Goal: Task Accomplishment & Management: Use online tool/utility

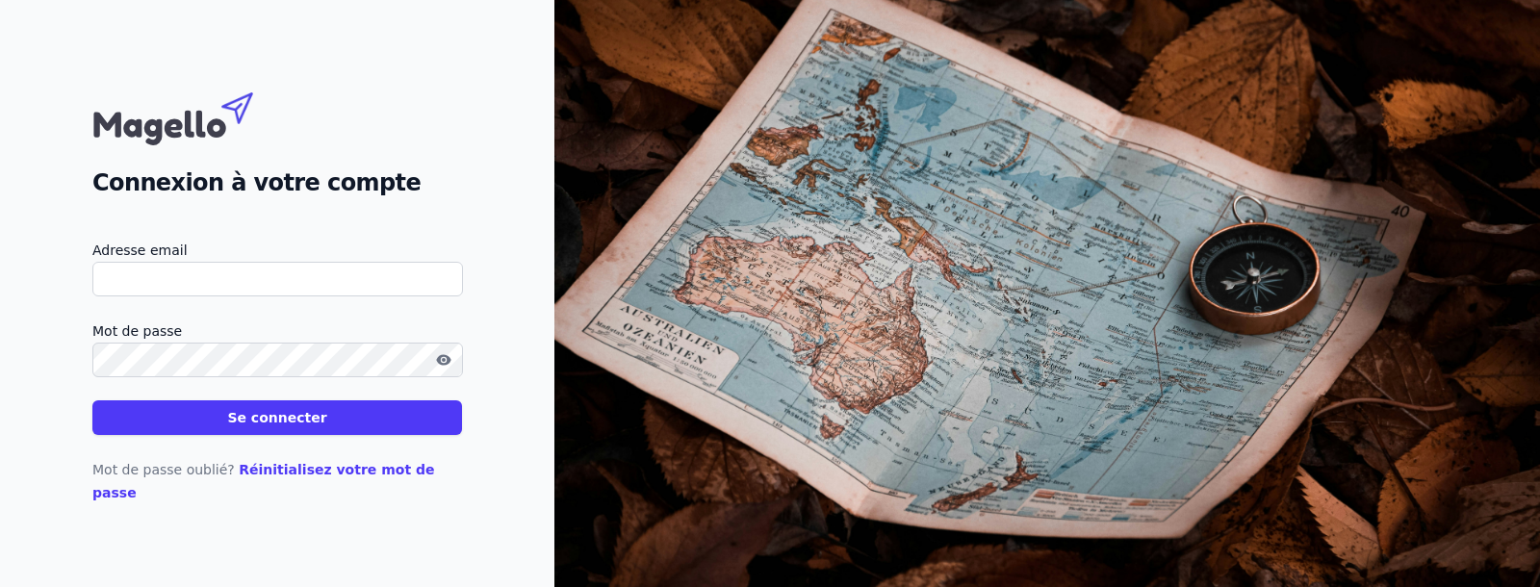
click at [232, 291] on input "Adresse email" at bounding box center [277, 279] width 371 height 35
paste input "[URL]"
type input "[URL]"
type input "[EMAIL_ADDRESS][DOMAIN_NAME]"
click at [92, 401] on button "Se connecter" at bounding box center [277, 418] width 370 height 35
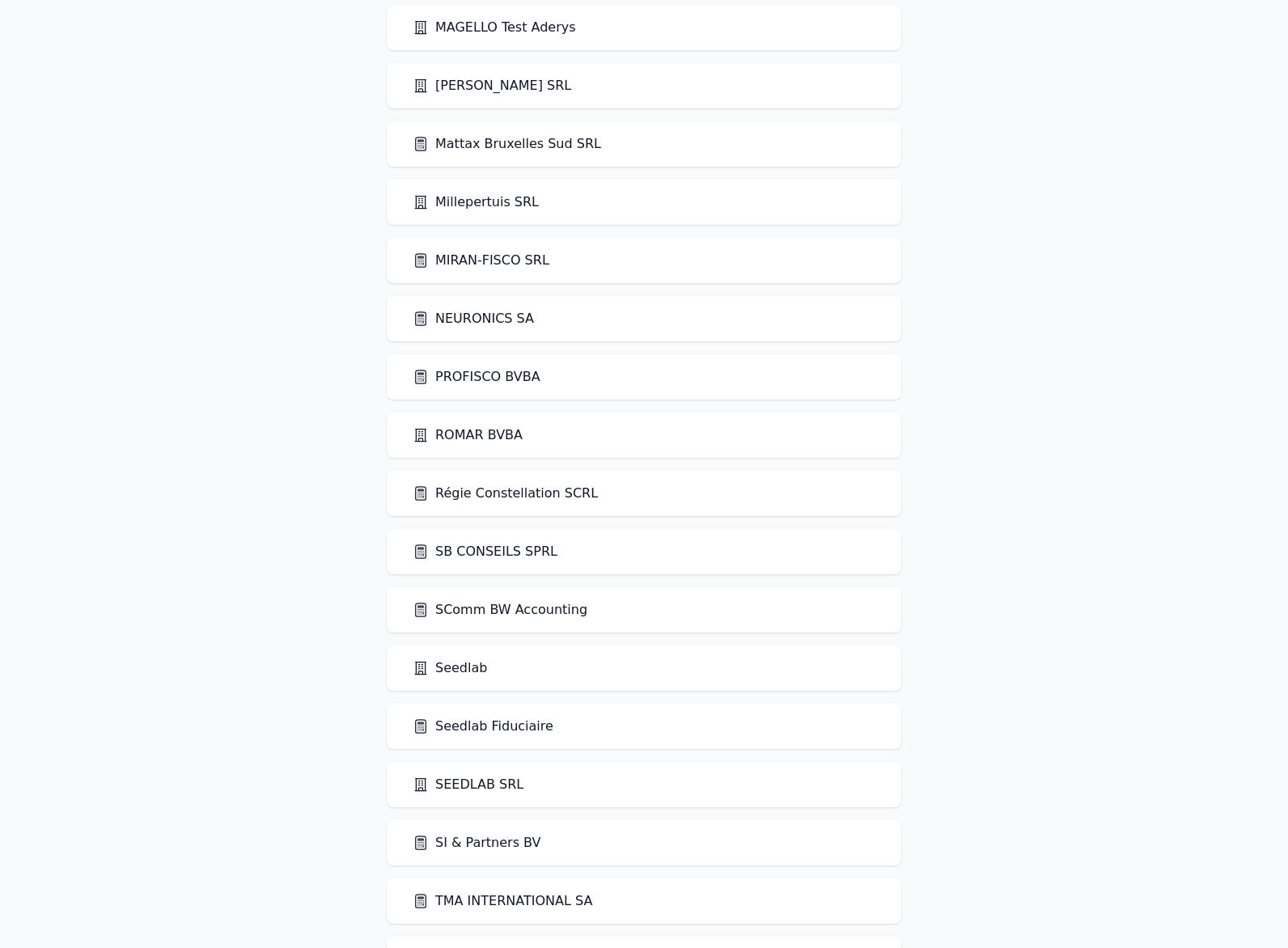
scroll to position [2203, 0]
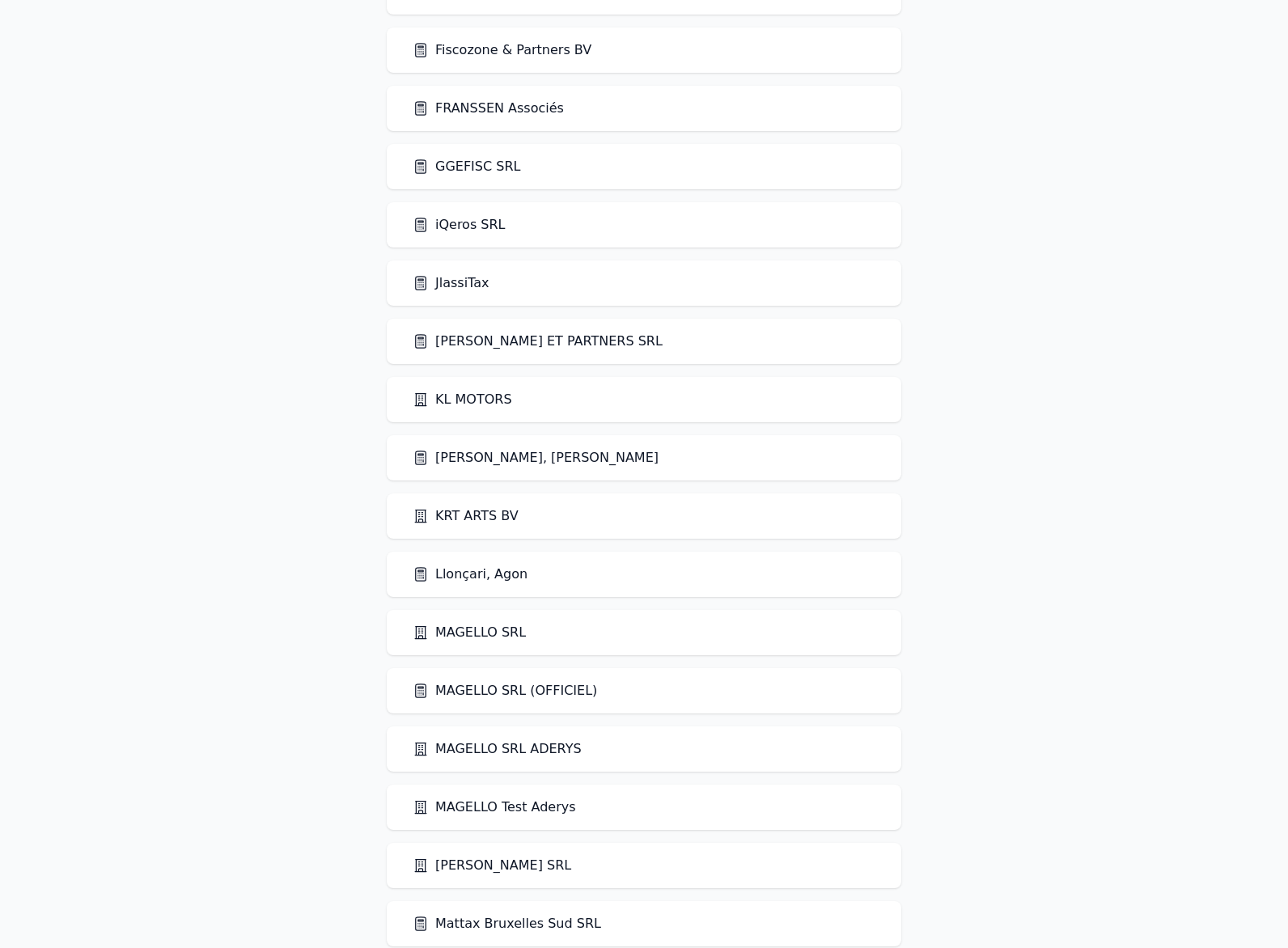
click at [518, 342] on link "KABA BACHIR ET PARTNERS SRL" at bounding box center [538, 341] width 250 height 19
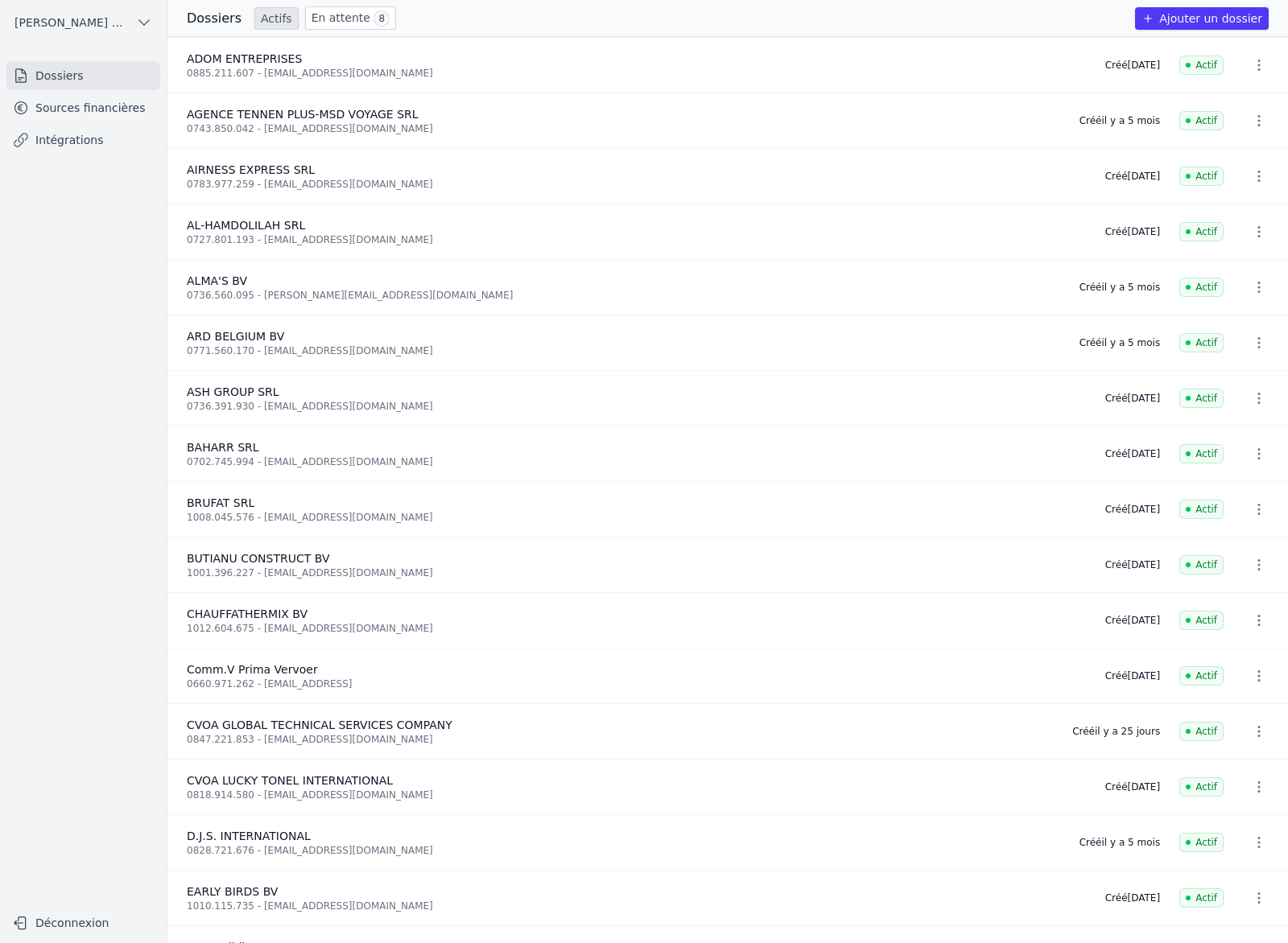
click at [94, 114] on link "Sources financières" at bounding box center [84, 108] width 154 height 29
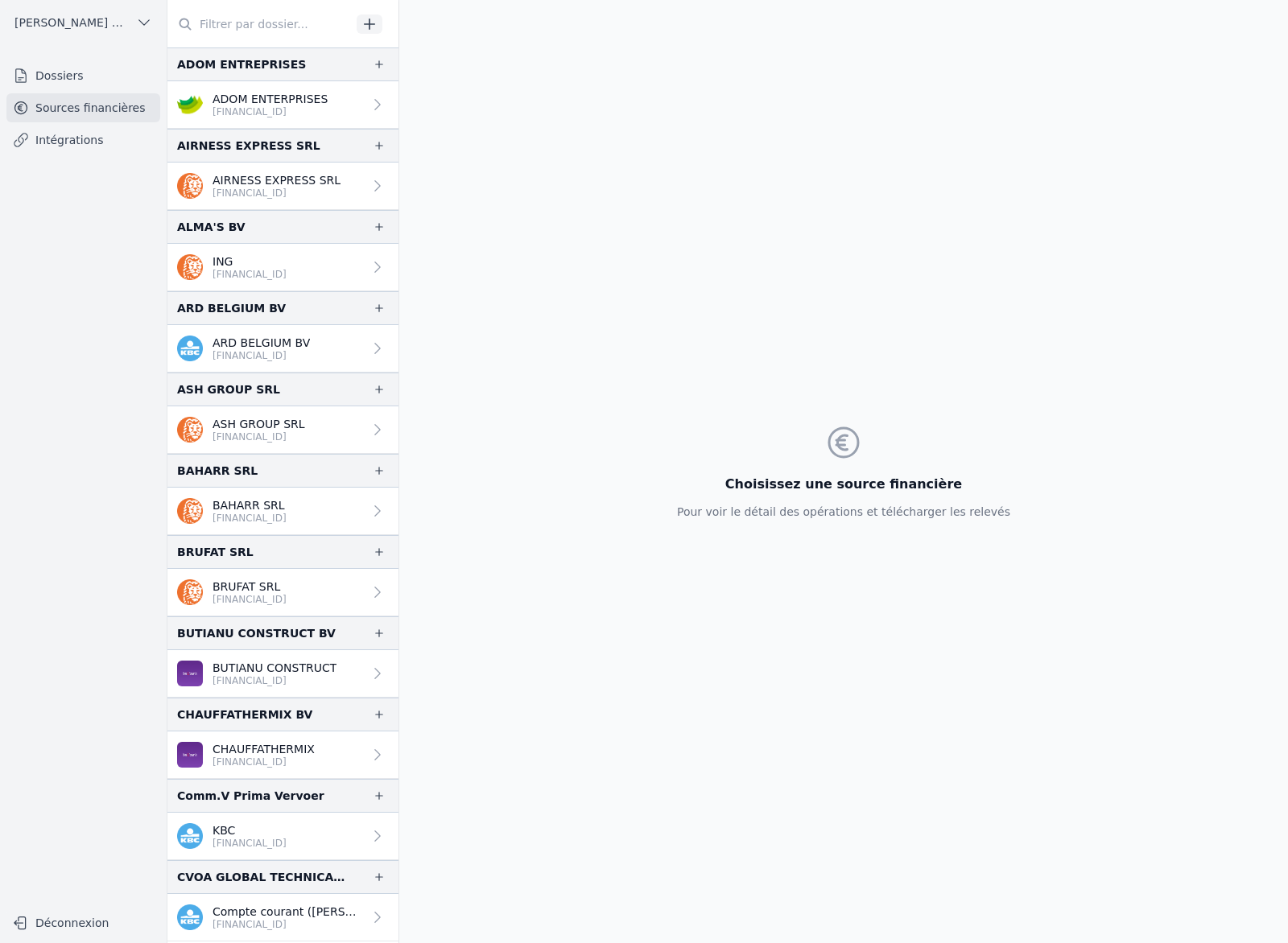
click at [88, 139] on link "Intégrations" at bounding box center [84, 140] width 154 height 29
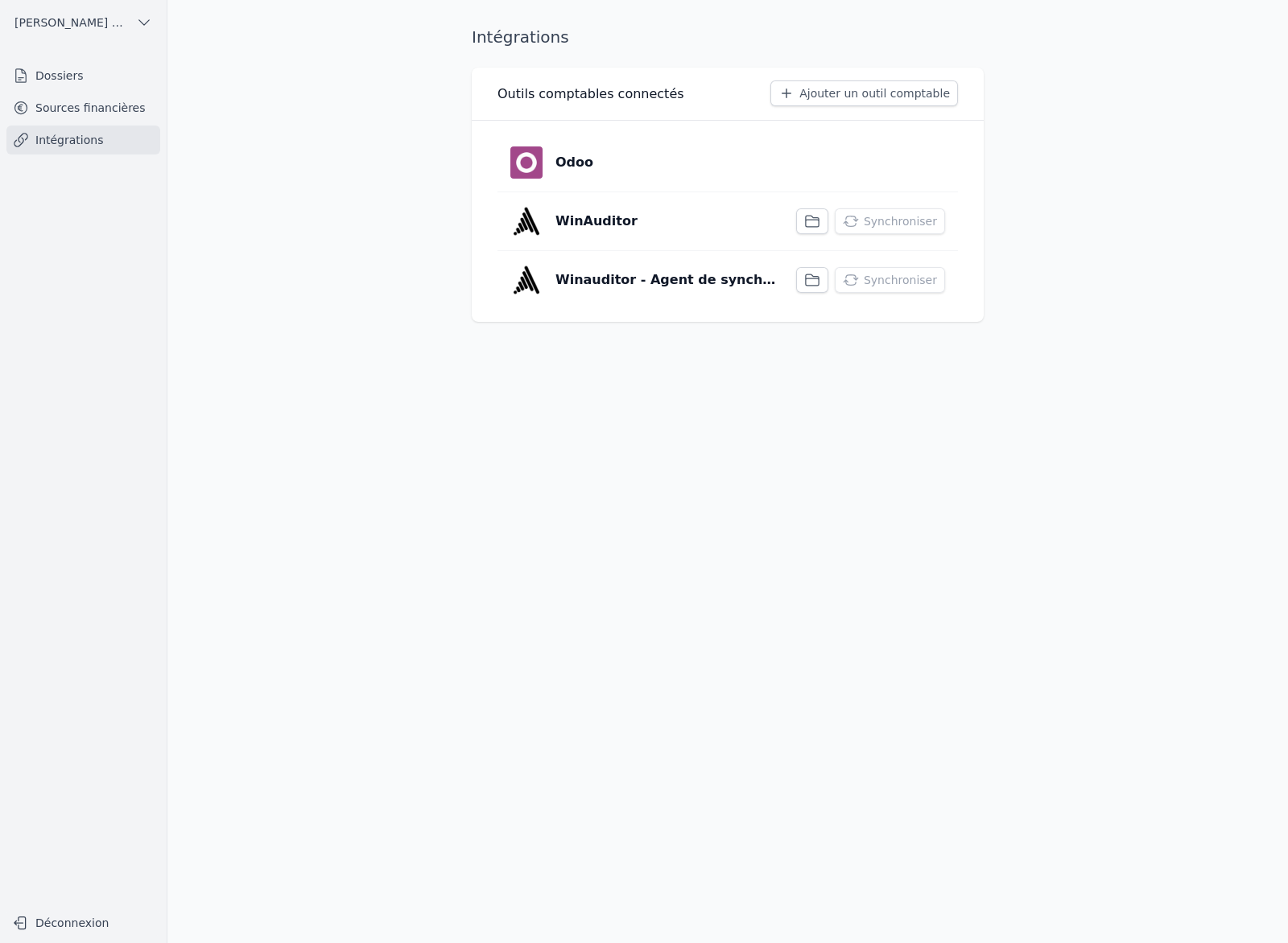
click at [82, 115] on link "Sources financières" at bounding box center [84, 108] width 154 height 29
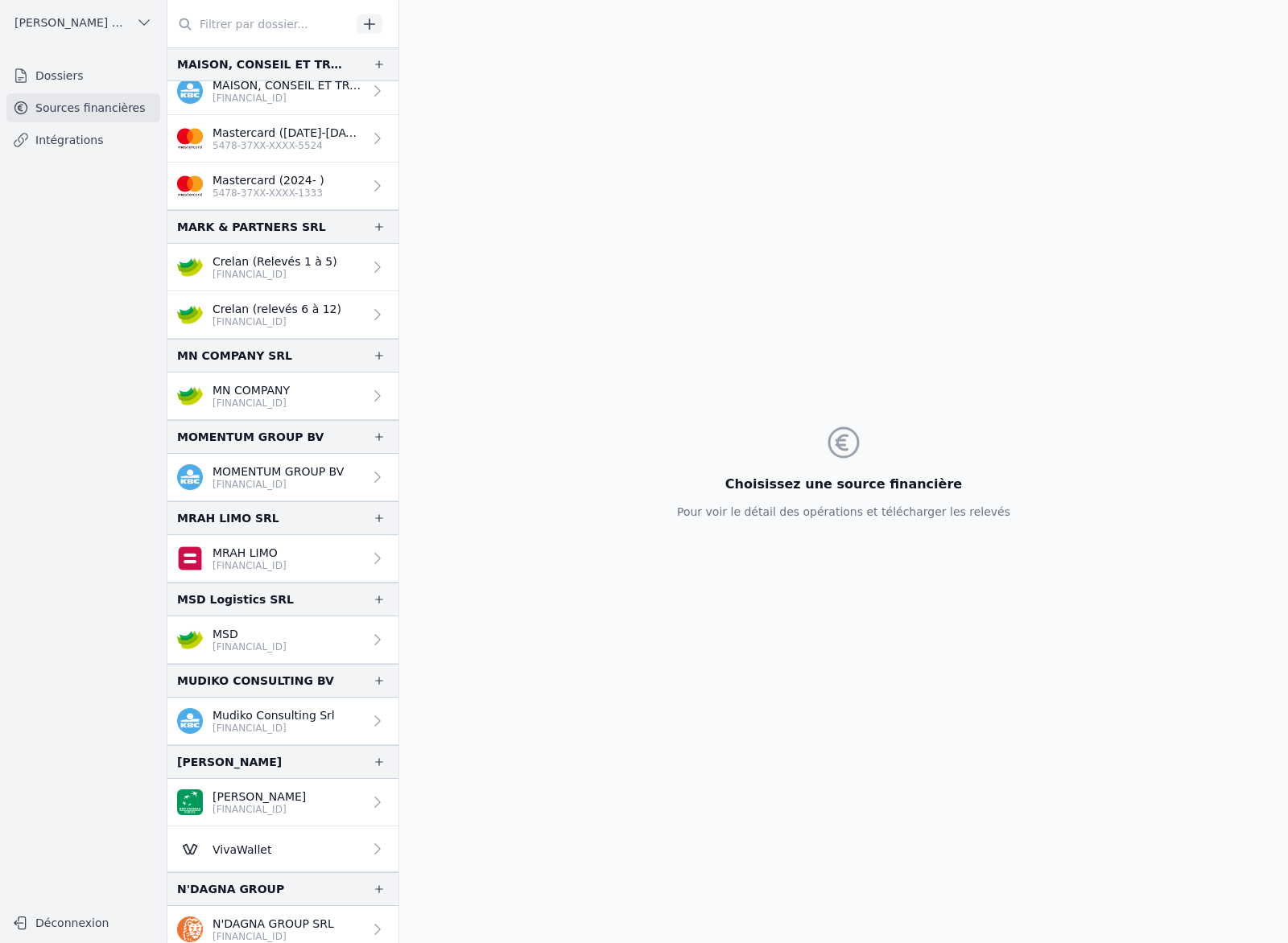
scroll to position [2200, 0]
click at [273, 298] on link "Crelan (relevés 6 à 12) BE46 7512 0818 1036" at bounding box center [283, 314] width 231 height 48
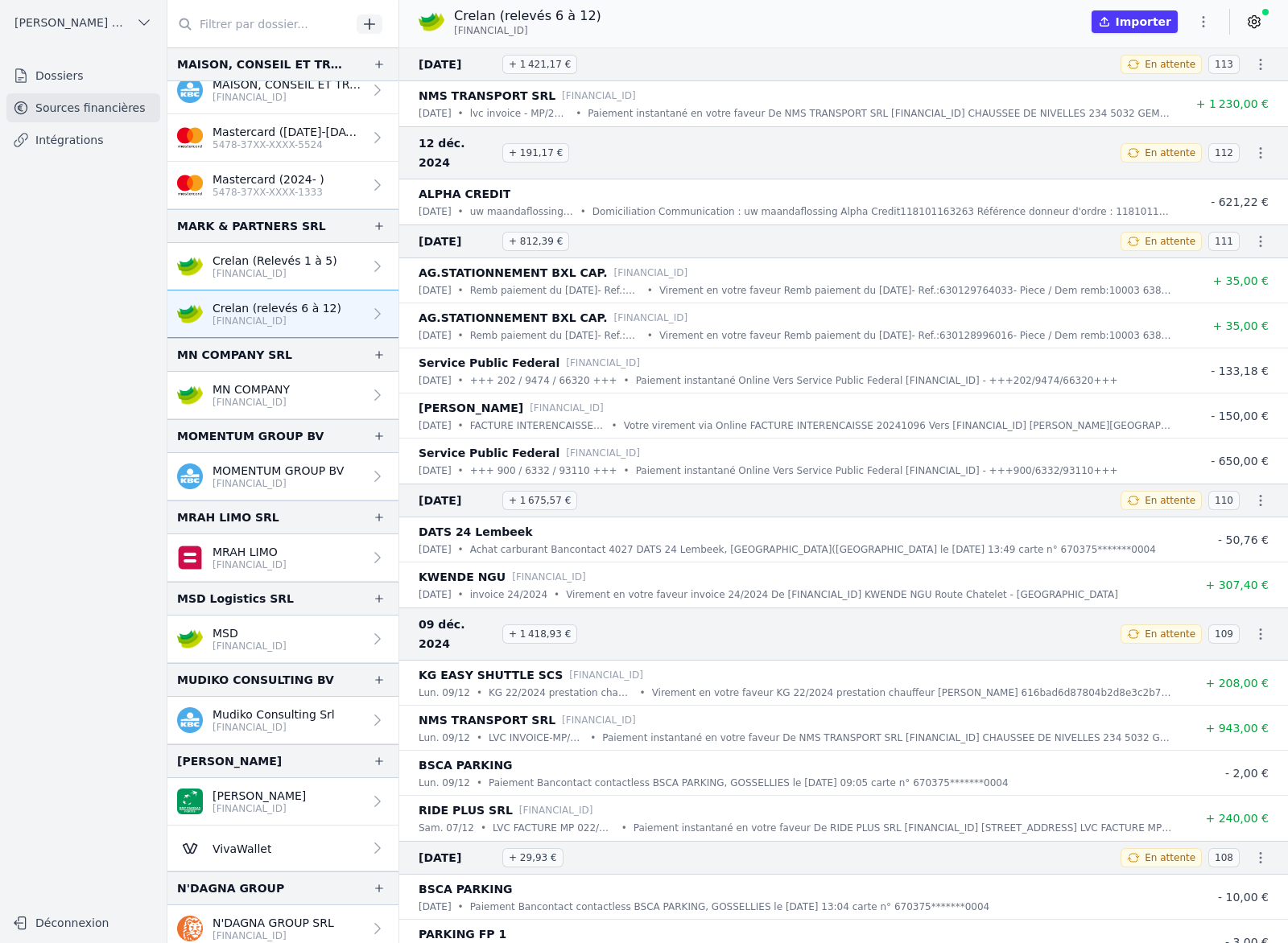
click at [1254, 23] on icon at bounding box center [1254, 21] width 16 height 16
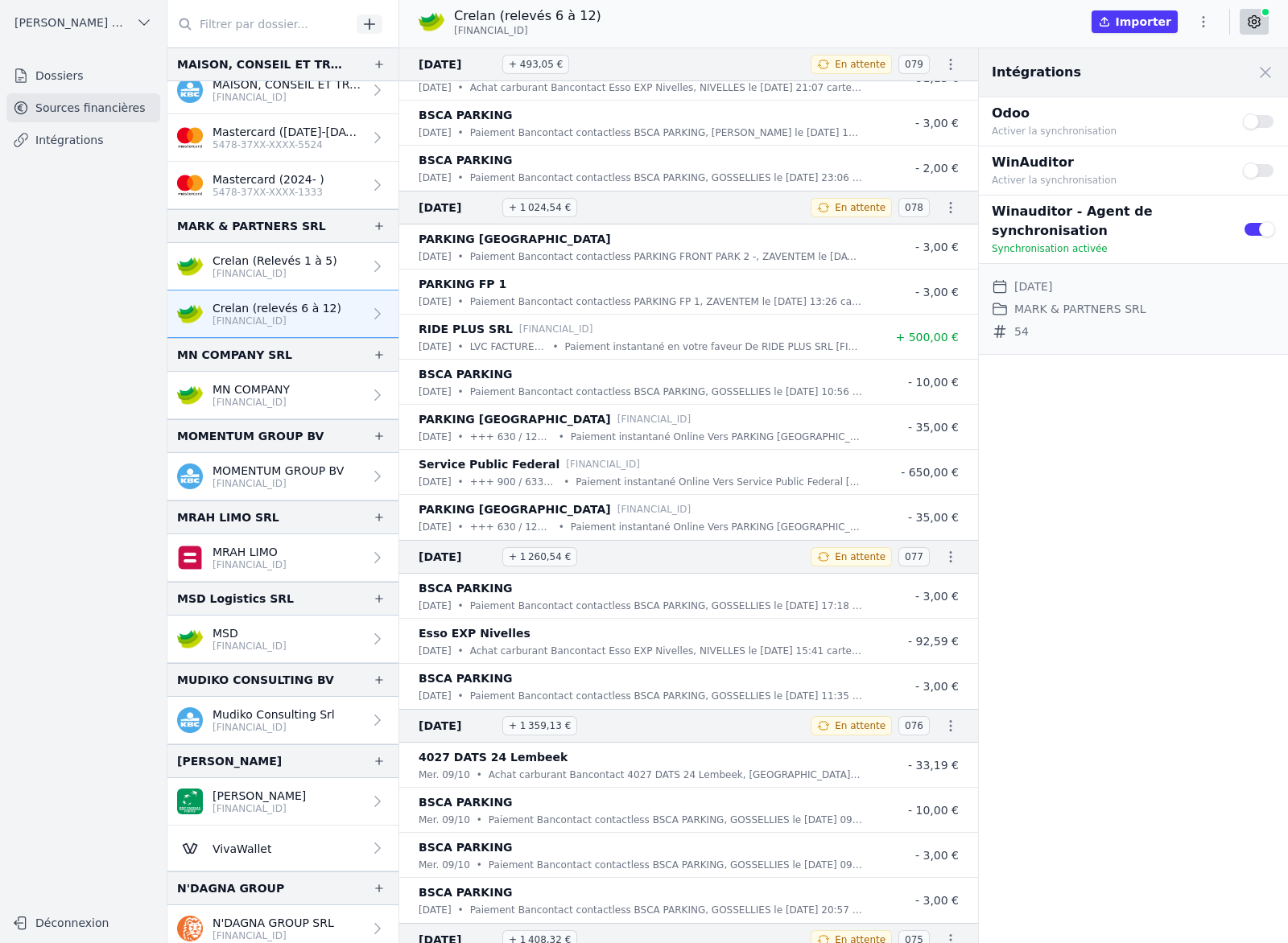
scroll to position [6343, 0]
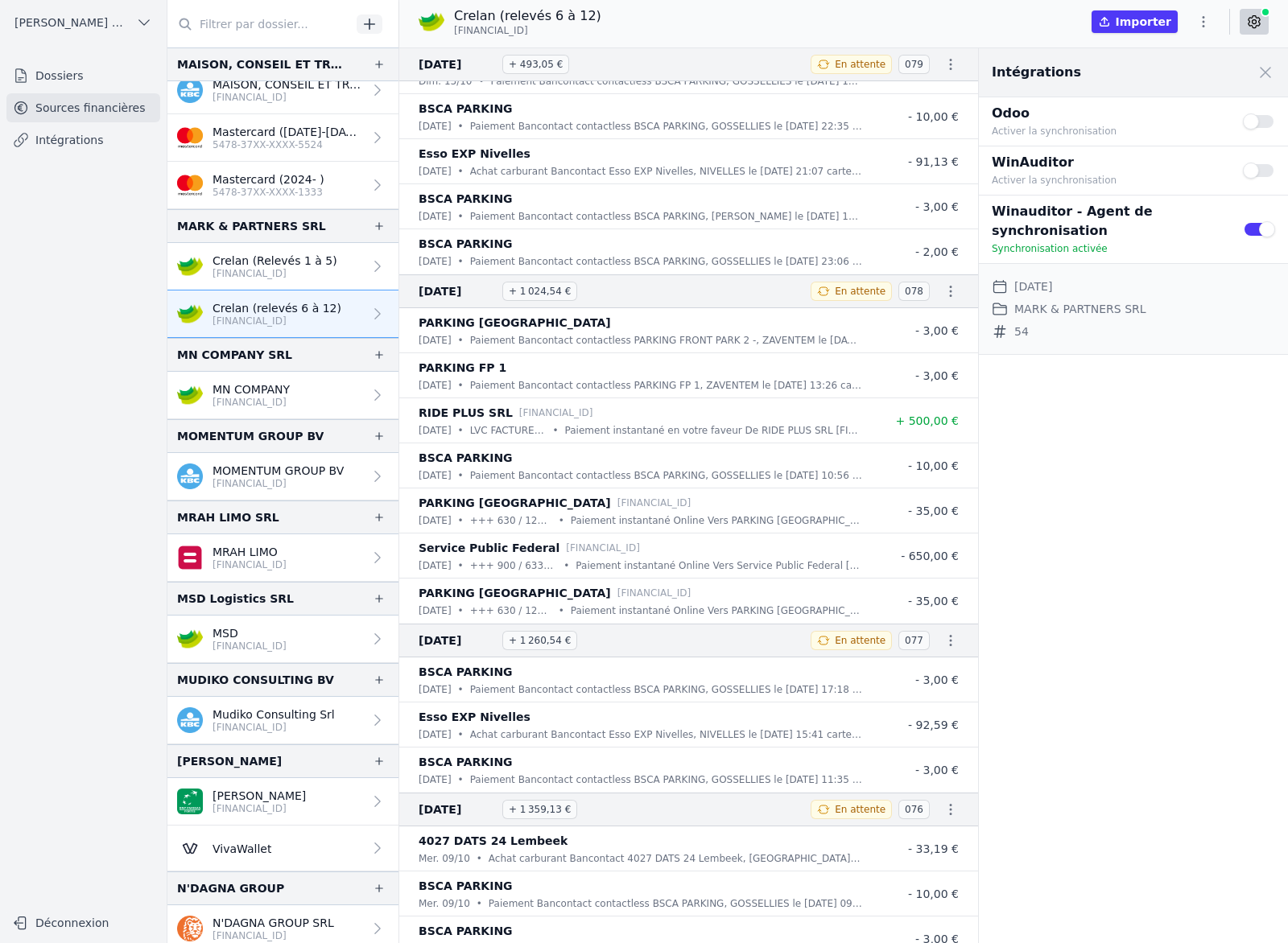
click at [96, 145] on link "Intégrations" at bounding box center [84, 140] width 154 height 29
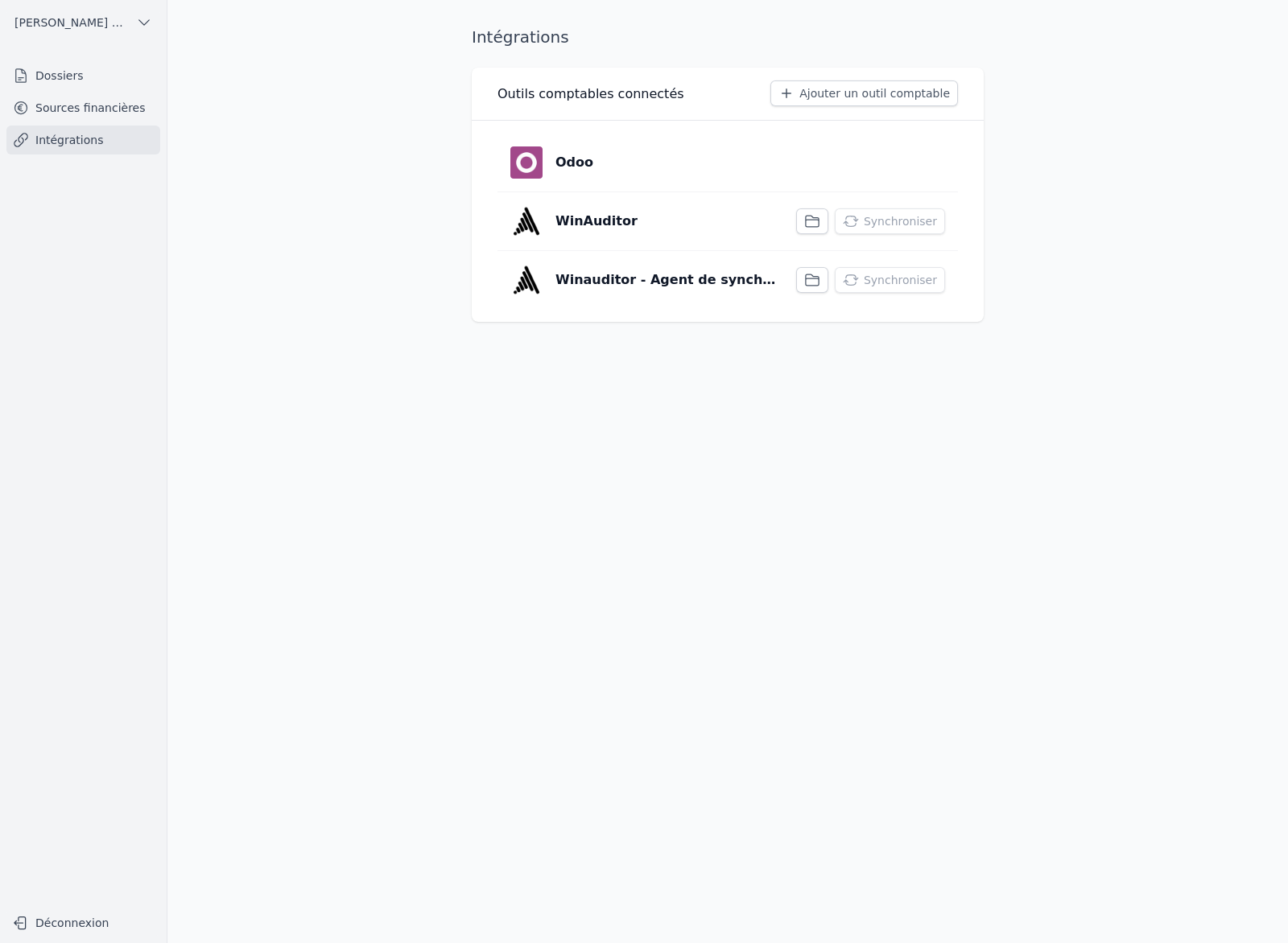
click at [819, 278] on icon "button" at bounding box center [812, 279] width 13 height 11
click at [879, 281] on button "Synchroniser" at bounding box center [890, 280] width 110 height 26
click at [119, 110] on link "Sources financières" at bounding box center [84, 108] width 154 height 29
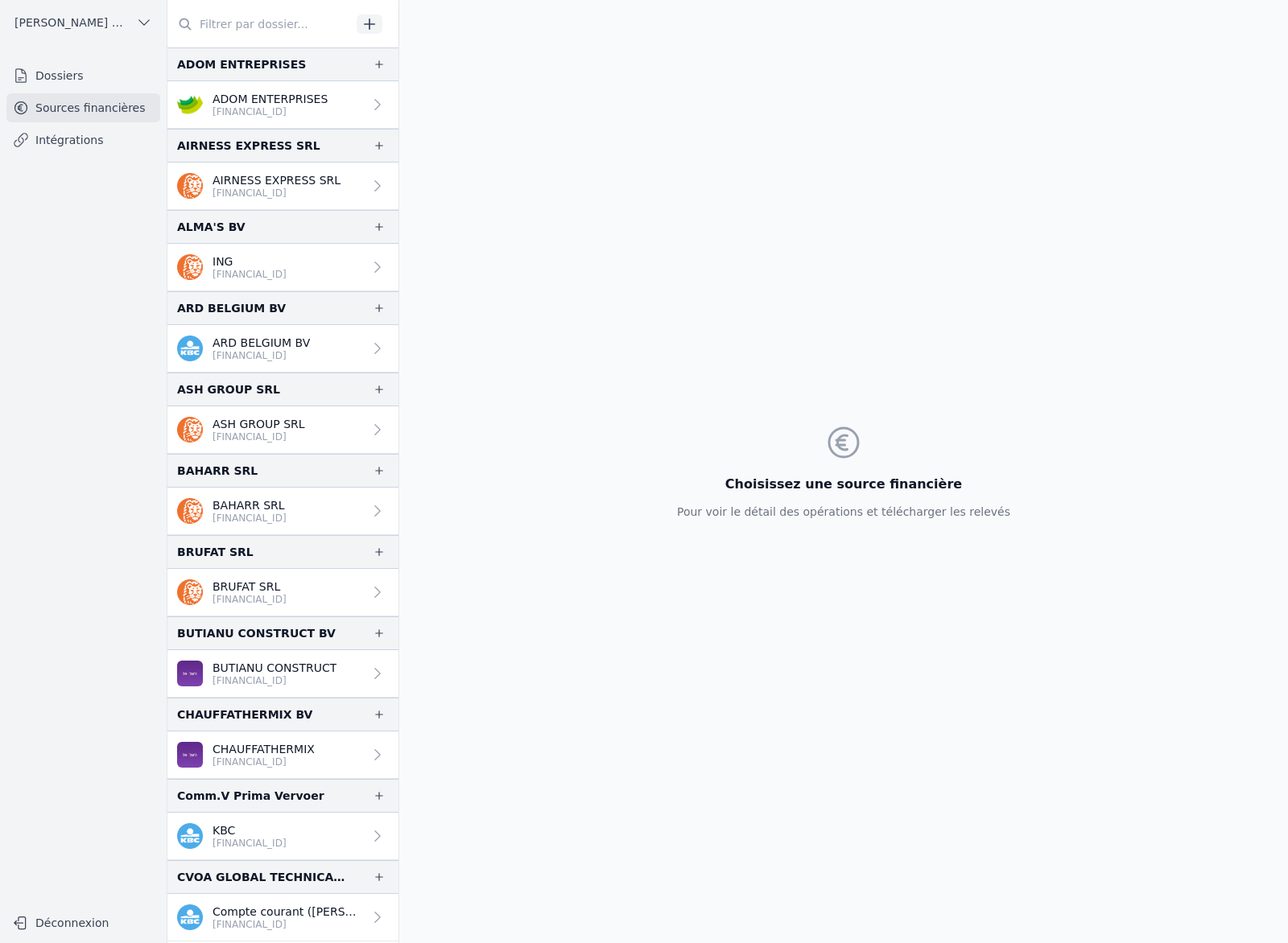
click at [117, 130] on link "Intégrations" at bounding box center [84, 140] width 154 height 29
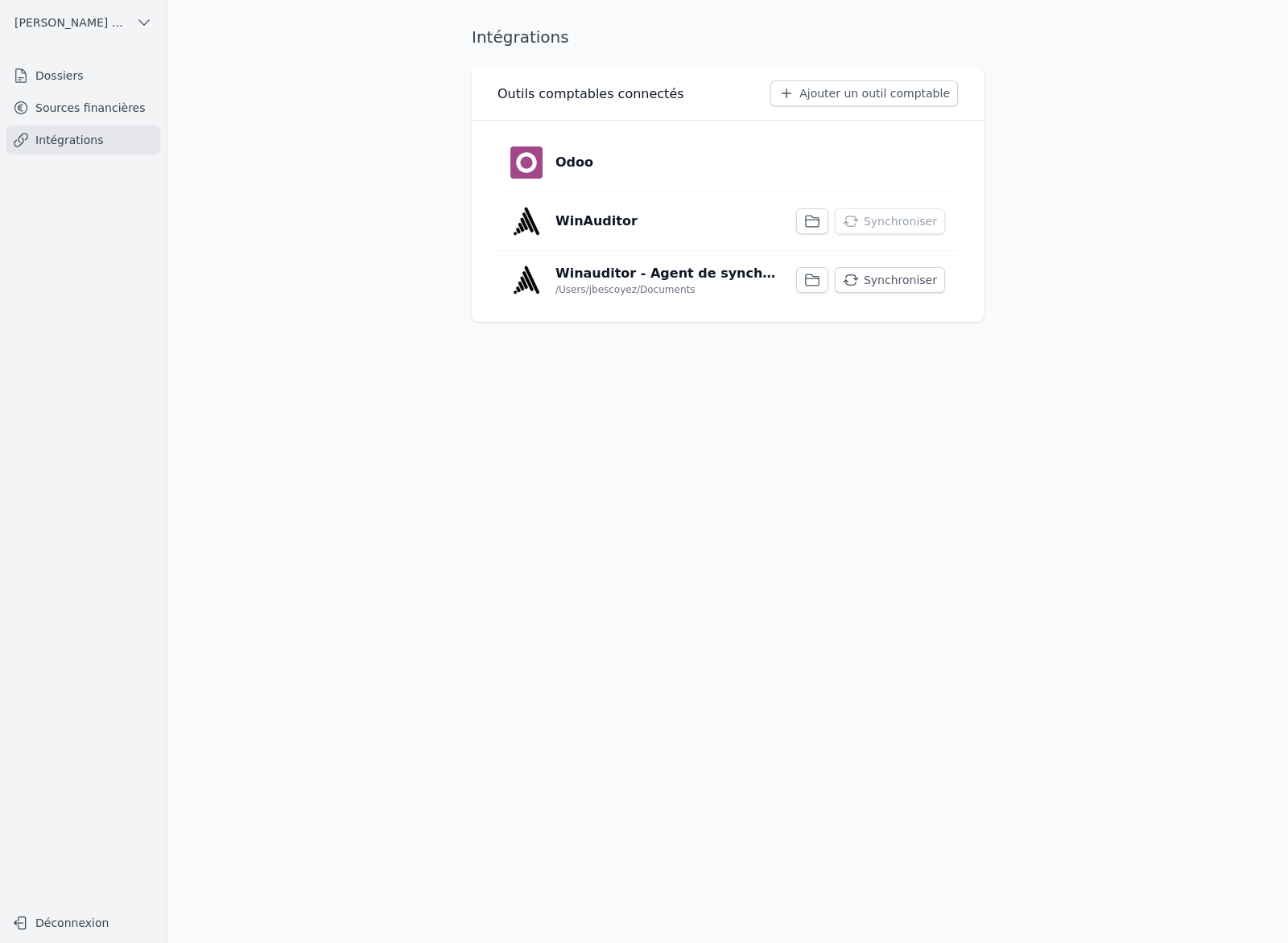
click at [120, 117] on link "Sources financières" at bounding box center [84, 108] width 154 height 29
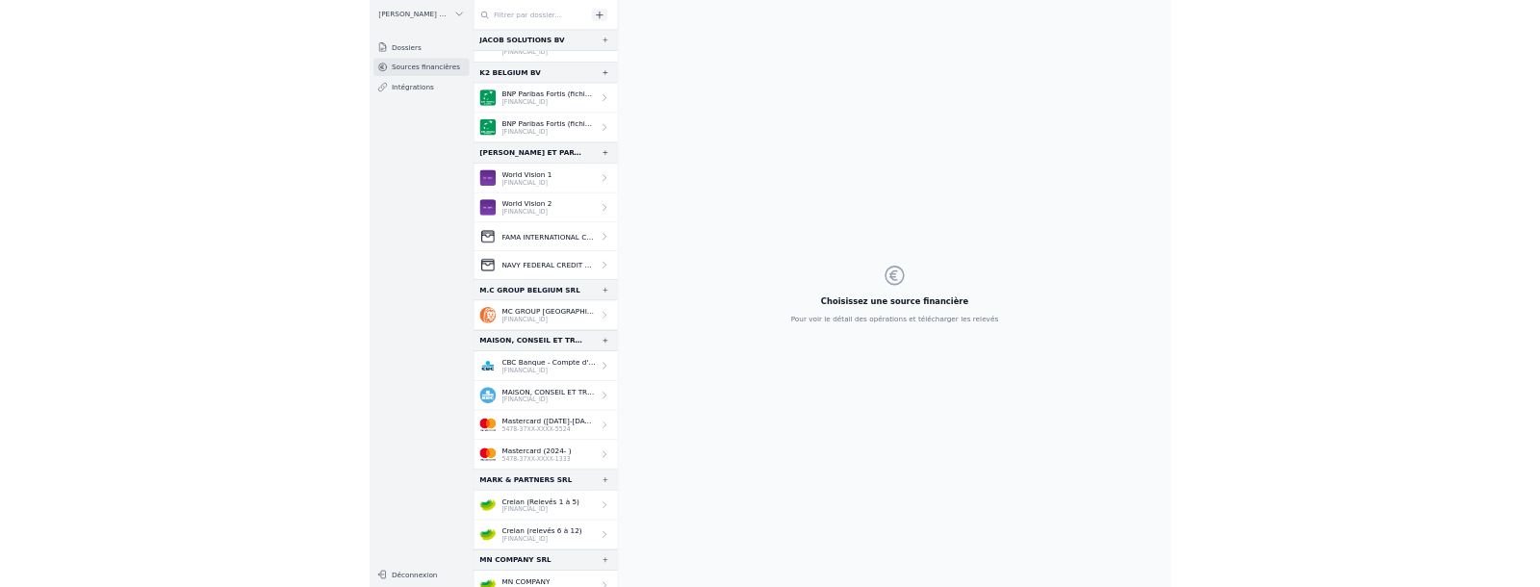
scroll to position [2596, 0]
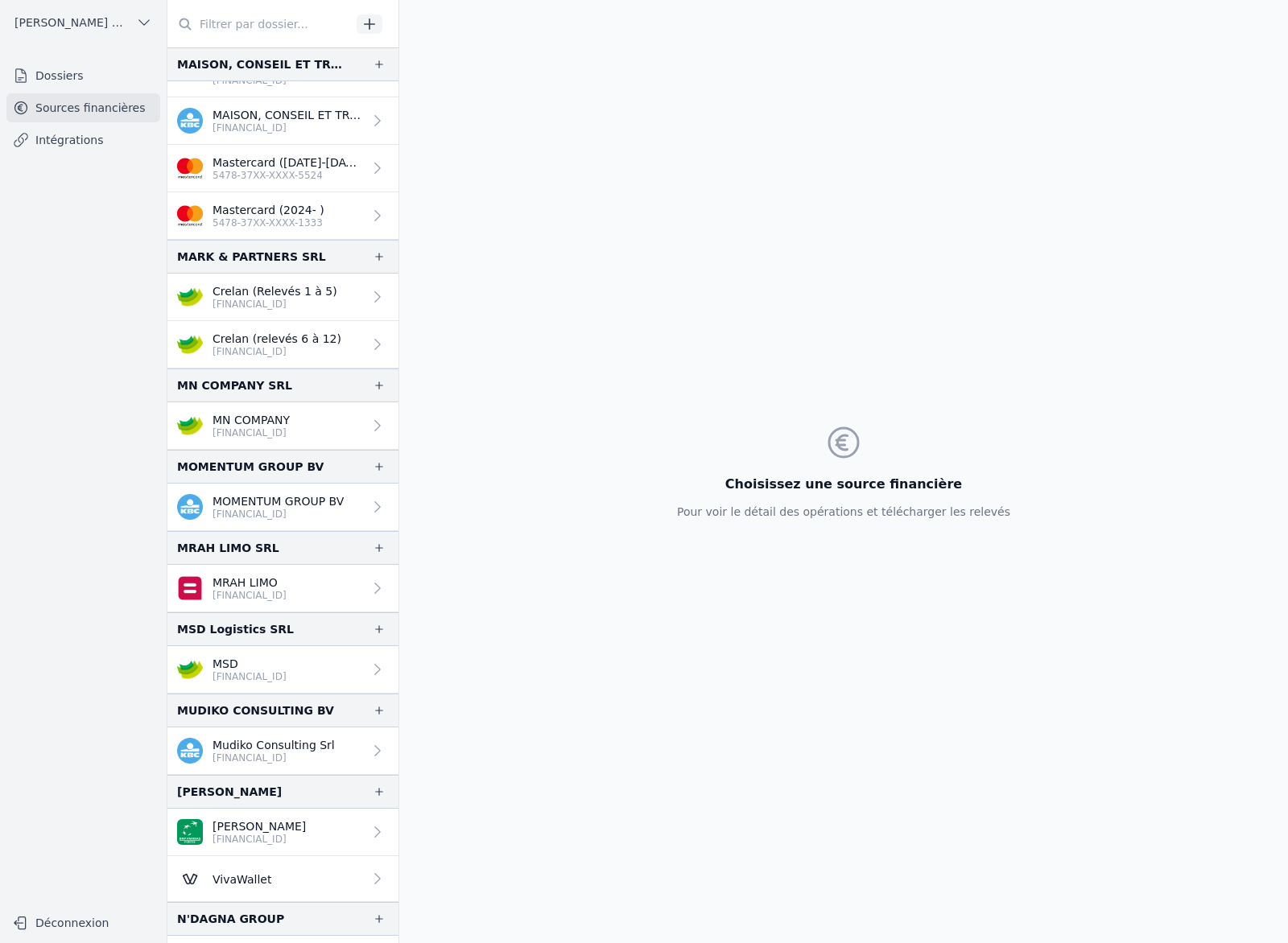
click at [297, 355] on p "BE46 7512 0818 1036" at bounding box center [277, 351] width 129 height 13
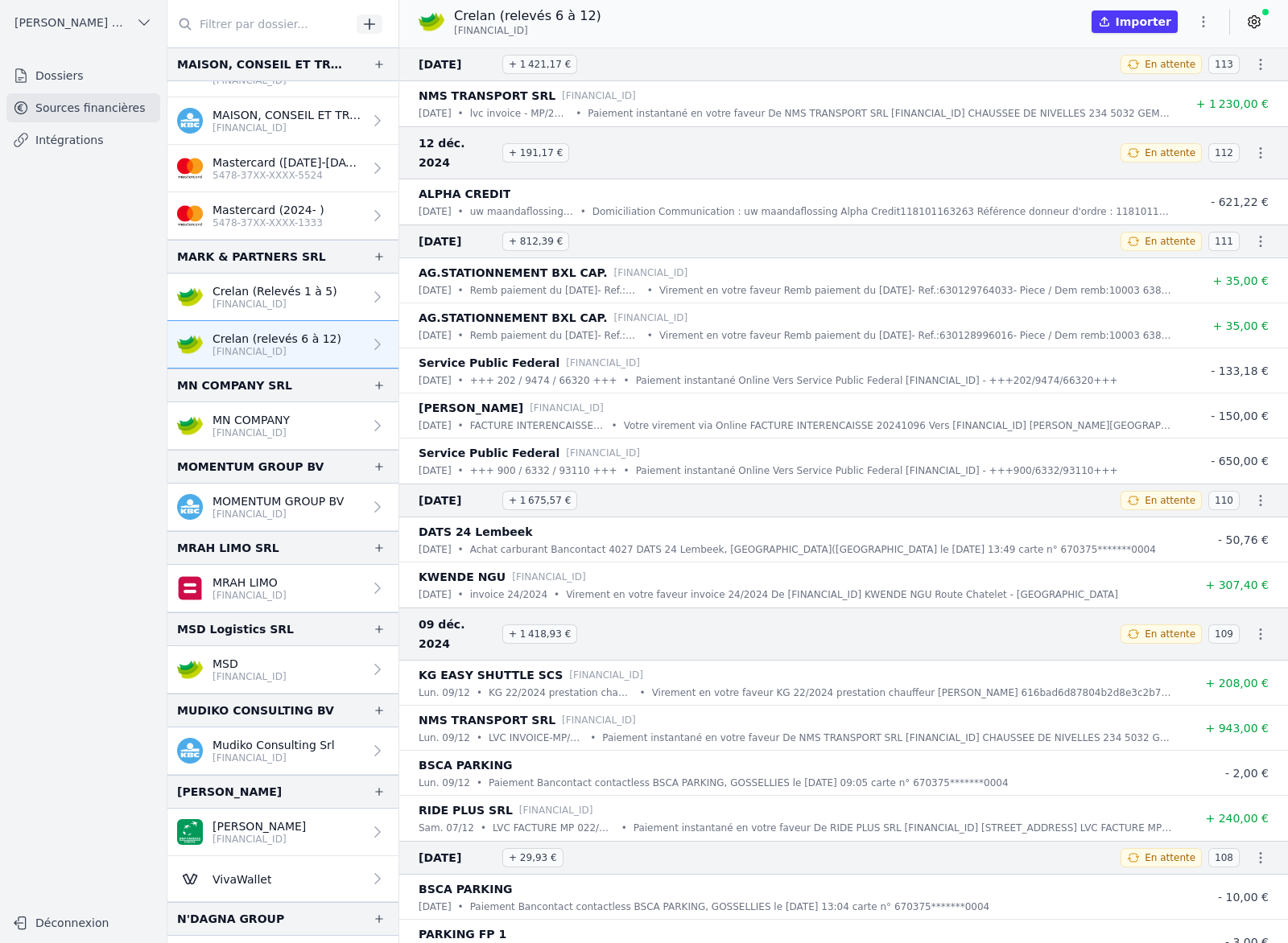
click at [1257, 27] on icon at bounding box center [1254, 21] width 16 height 16
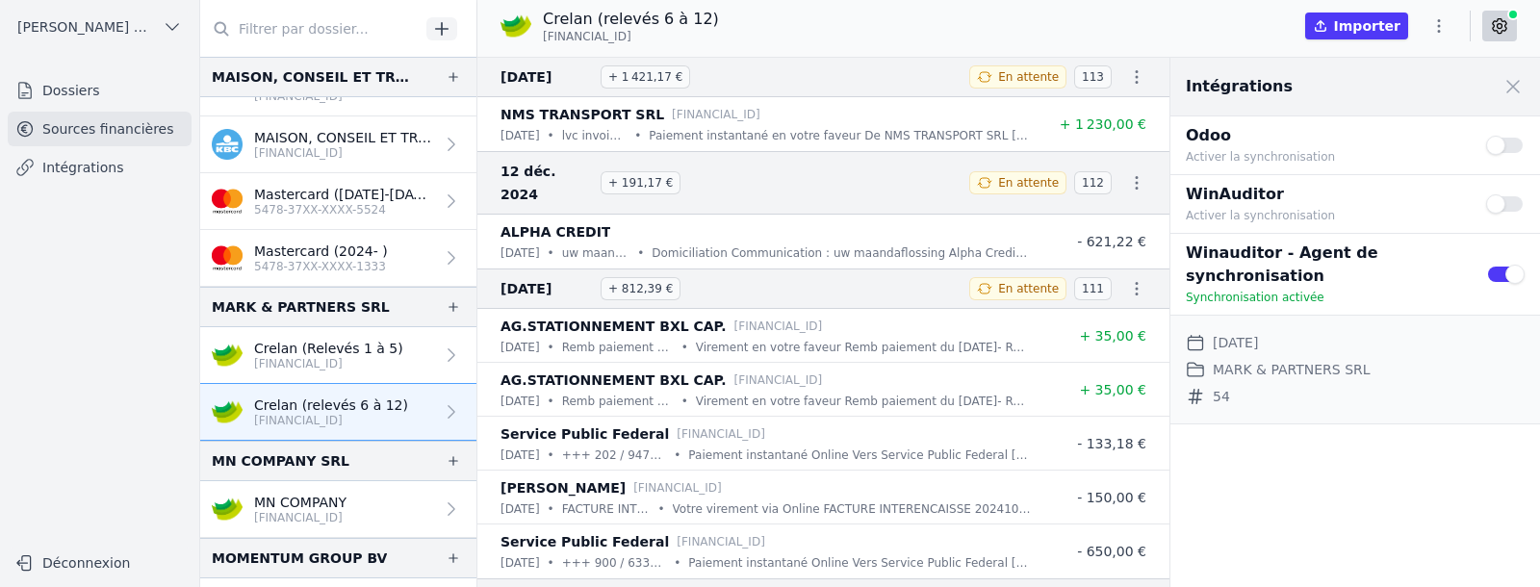
click at [62, 157] on link "Intégrations" at bounding box center [100, 167] width 184 height 35
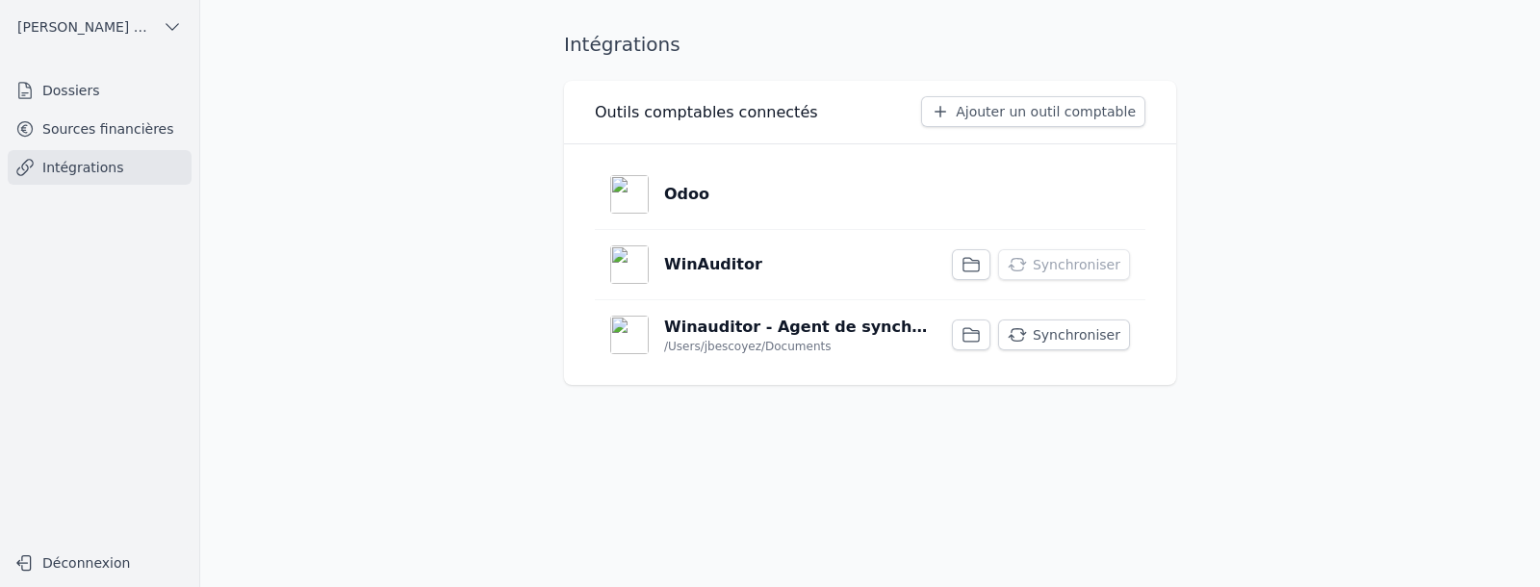
click at [1096, 331] on button "Synchroniser" at bounding box center [1064, 335] width 132 height 31
click at [138, 122] on link "Sources financières" at bounding box center [100, 129] width 184 height 35
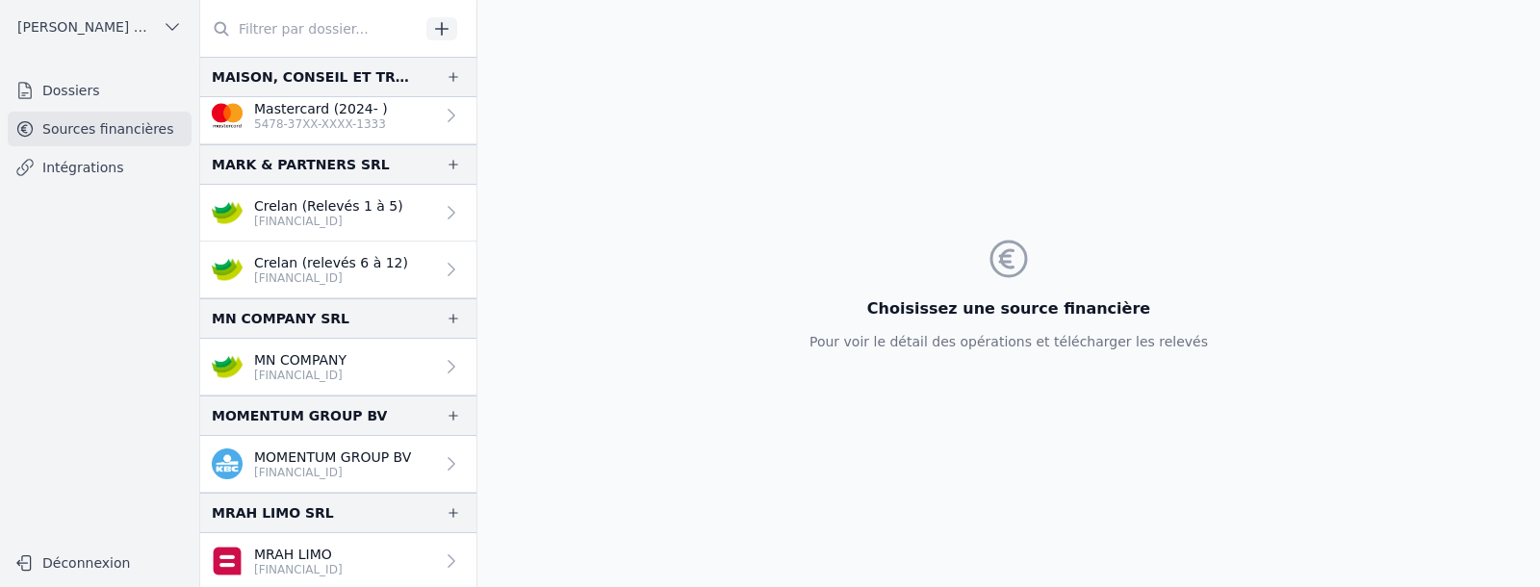
scroll to position [2734, 0]
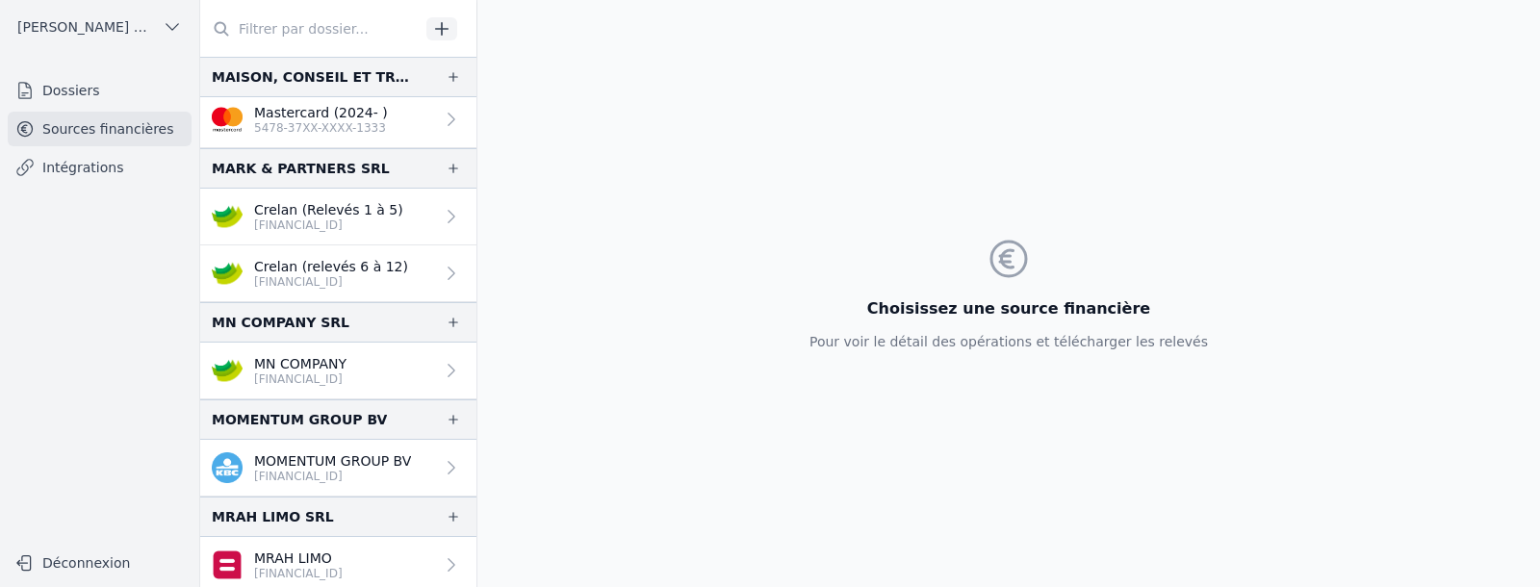
click at [335, 272] on p "Crelan (relevés 6 à 12)" at bounding box center [331, 266] width 154 height 19
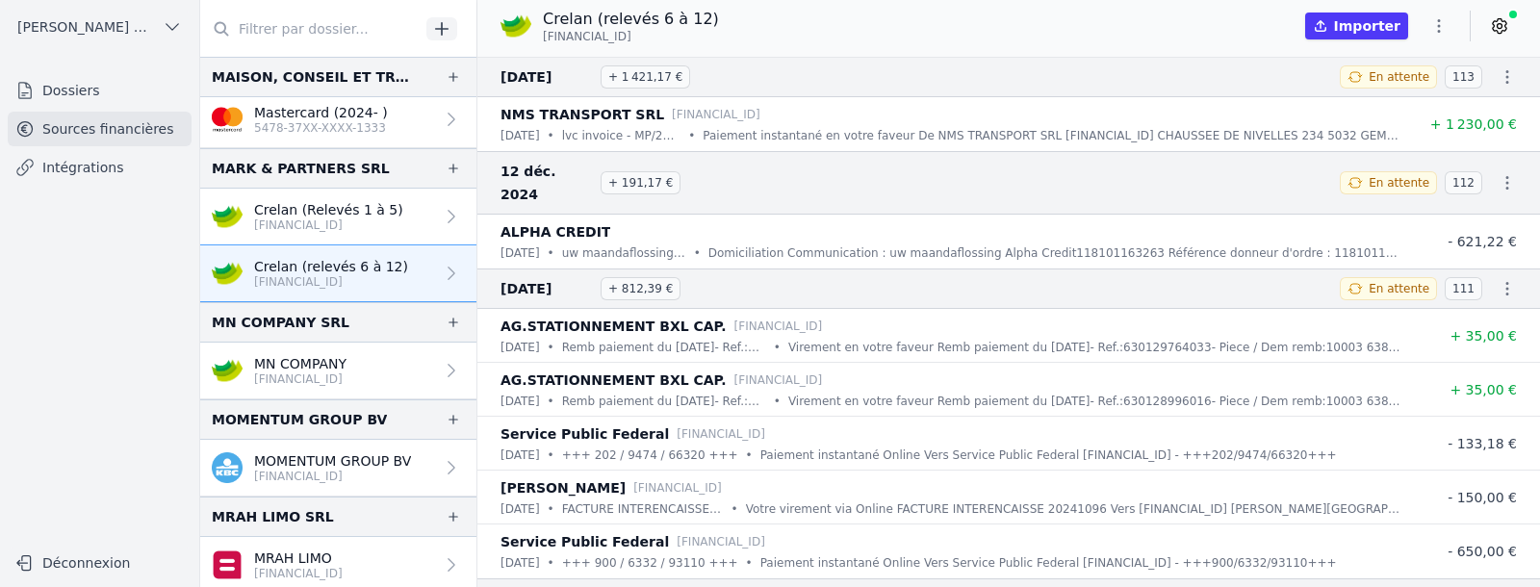
click at [1491, 28] on icon at bounding box center [1499, 25] width 19 height 19
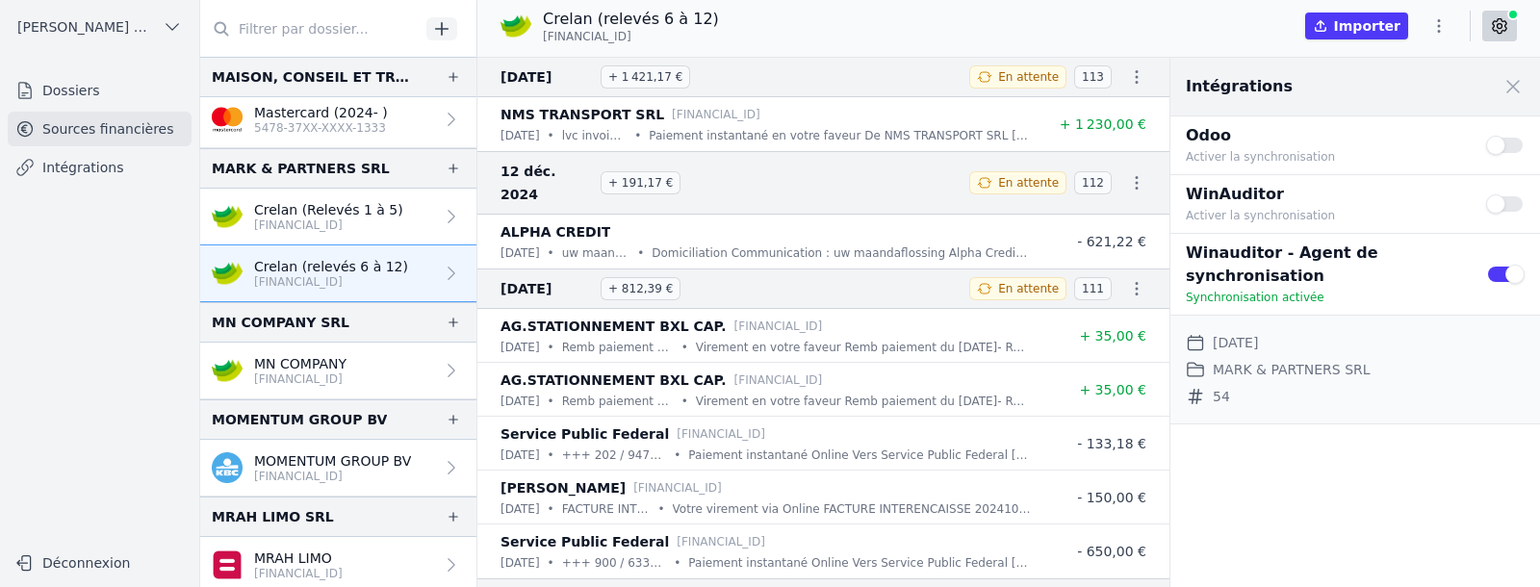
drag, startPoint x: 544, startPoint y: 38, endPoint x: 666, endPoint y: 34, distance: 122.3
click at [666, 34] on p "BE46 7512 0818 1036" at bounding box center [631, 36] width 176 height 15
copy span "BE46 7512 0818 1036"
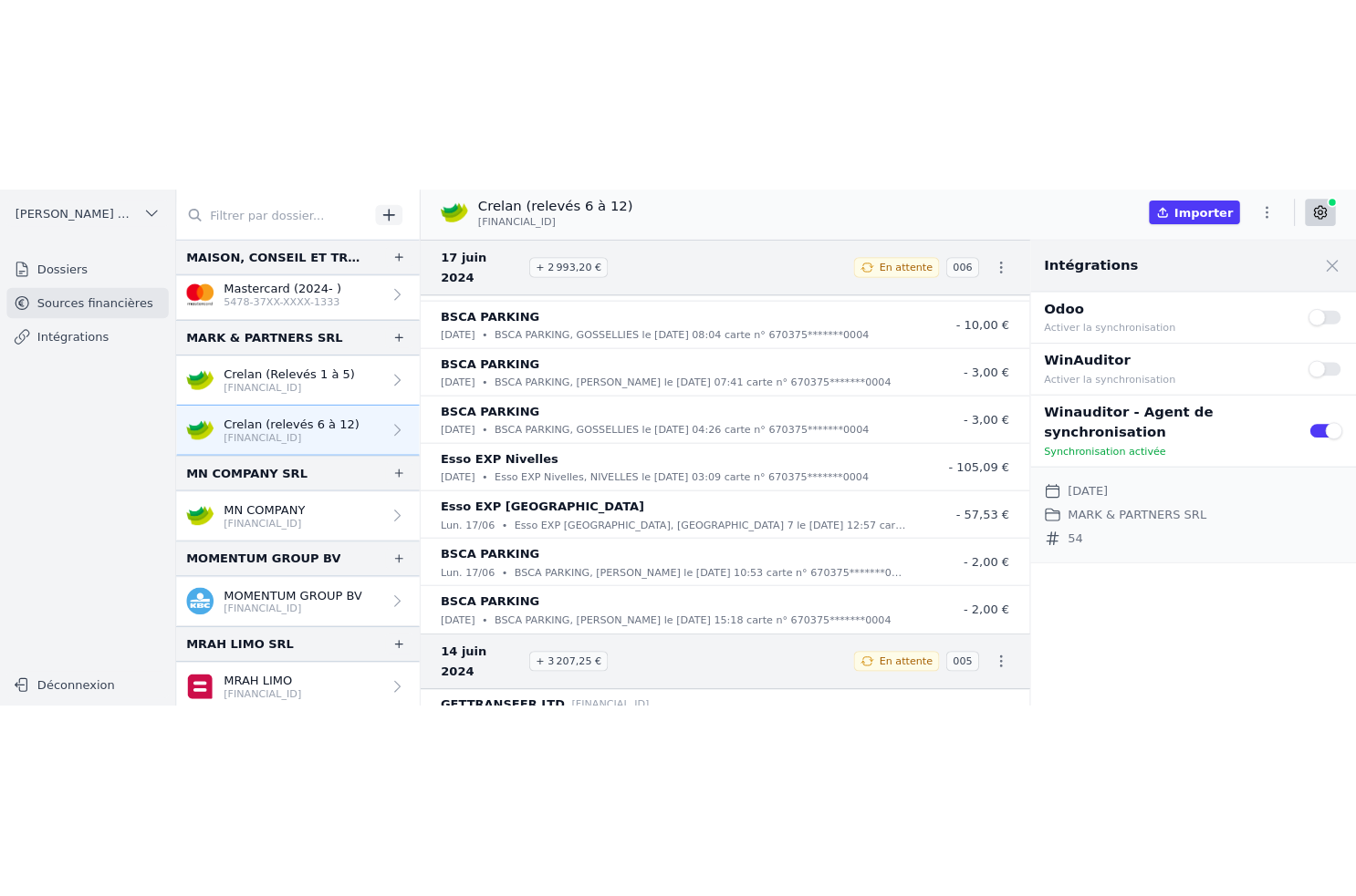
scroll to position [26448, 0]
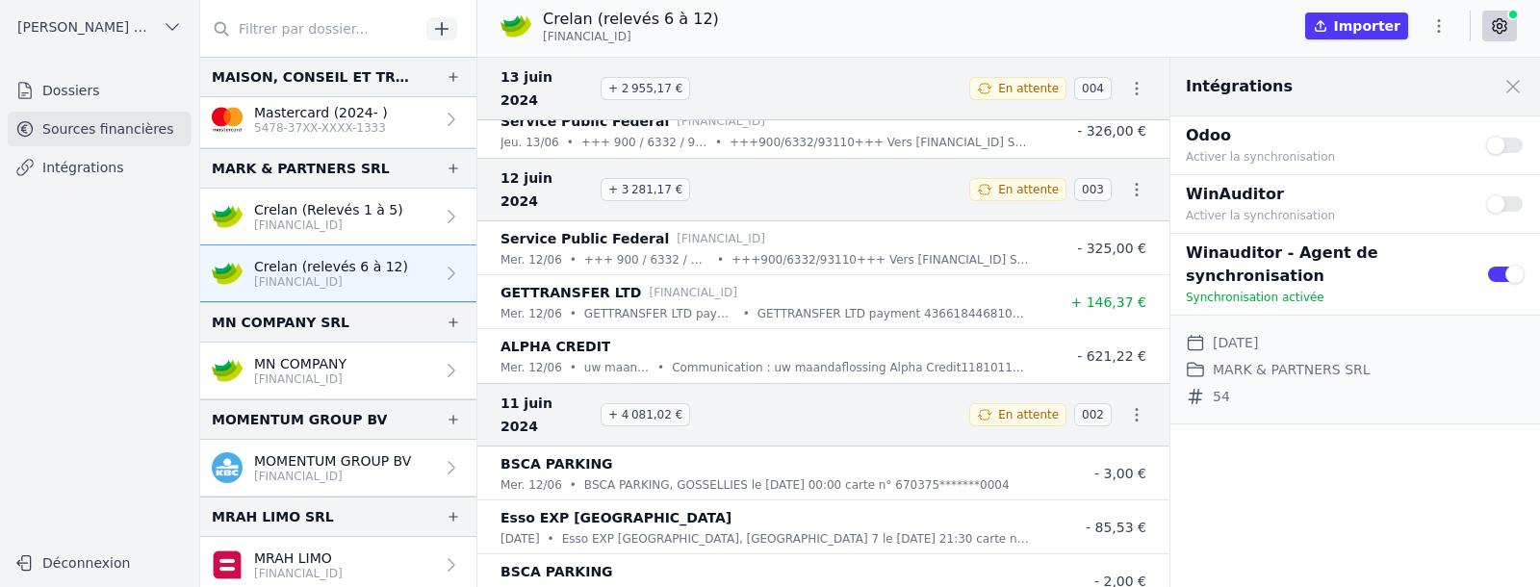
click at [95, 168] on link "Intégrations" at bounding box center [100, 167] width 184 height 35
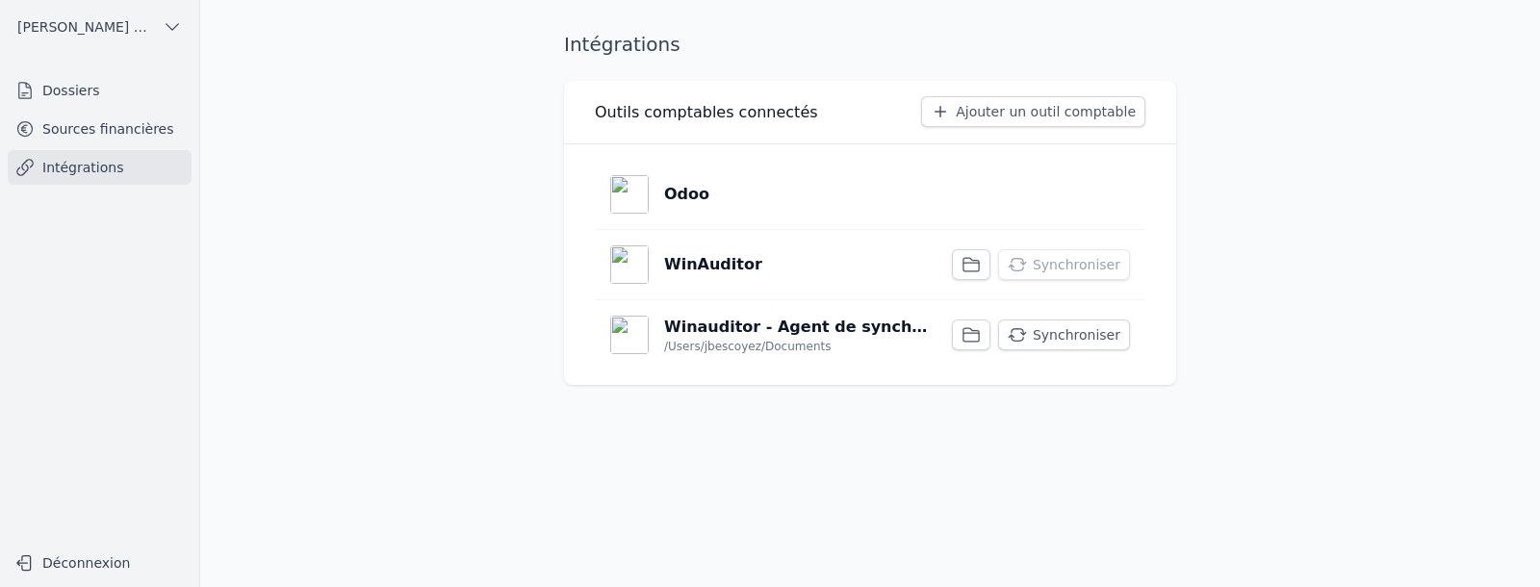
click at [1095, 333] on button "Synchroniser" at bounding box center [1064, 335] width 132 height 31
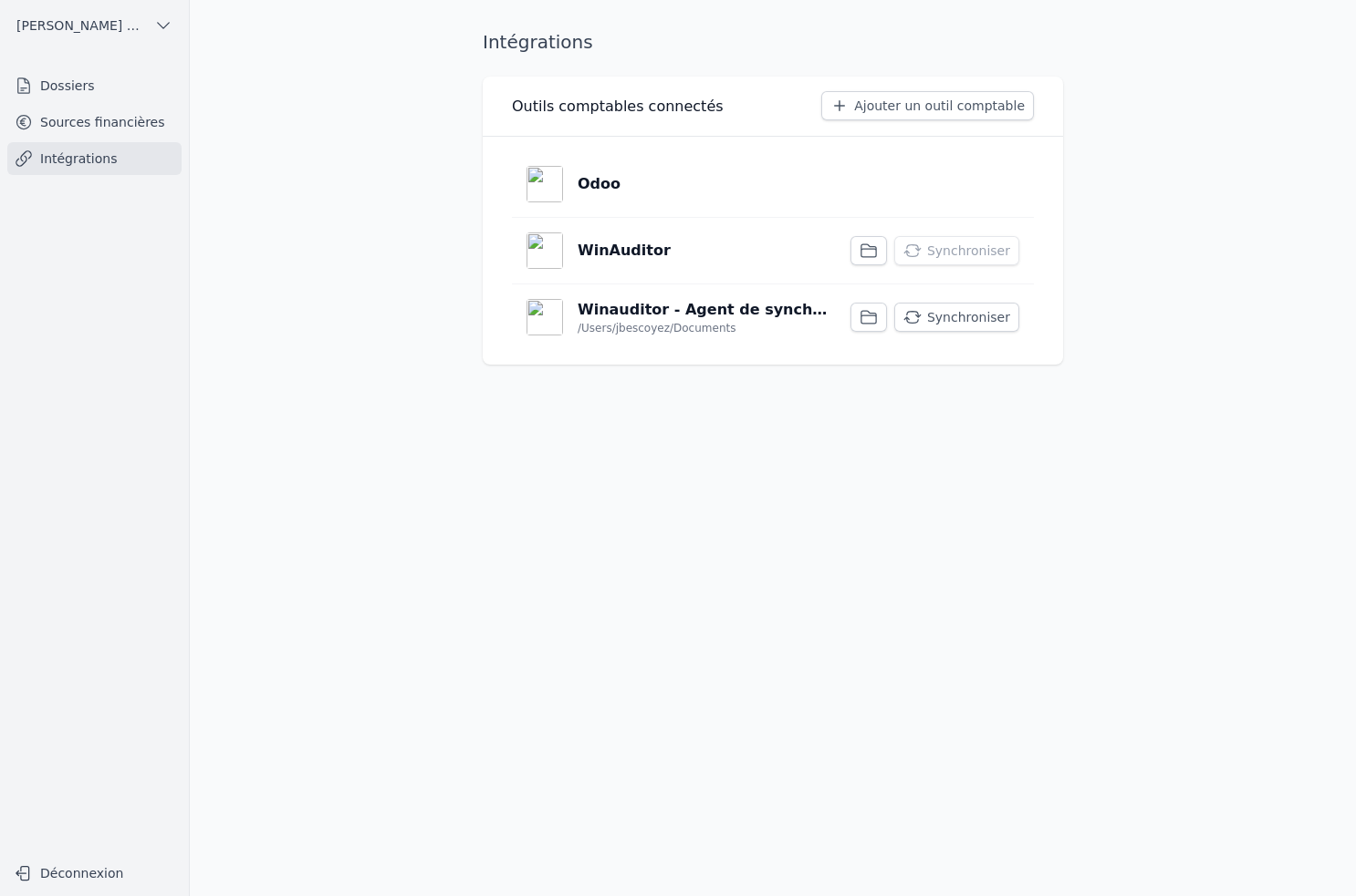
click at [104, 116] on link "Sources financières" at bounding box center [95, 122] width 174 height 33
